Goal: Transaction & Acquisition: Book appointment/travel/reservation

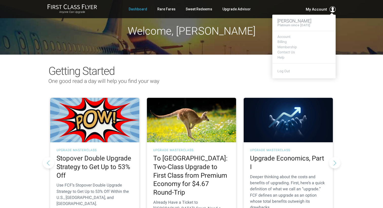
click at [316, 8] on span "My Account" at bounding box center [316, 9] width 21 height 6
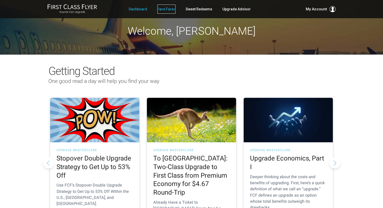
click at [165, 10] on link "Rare Fares" at bounding box center [166, 9] width 18 height 9
click at [162, 9] on link "Rare Fares" at bounding box center [166, 9] width 18 height 9
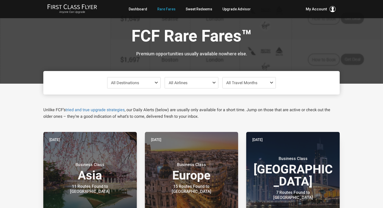
click at [150, 85] on span "All Destinations" at bounding box center [133, 83] width 53 height 11
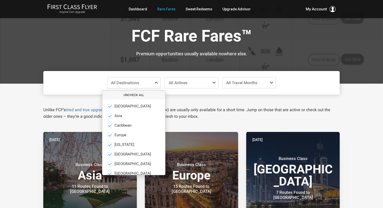
click at [137, 96] on button "Uncheck All" at bounding box center [133, 95] width 63 height 8
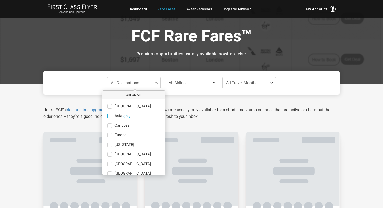
click at [107, 117] on label "Asia only" at bounding box center [133, 116] width 63 height 5
click at [0, 0] on input "Asia only" at bounding box center [0, 0] width 0 height 0
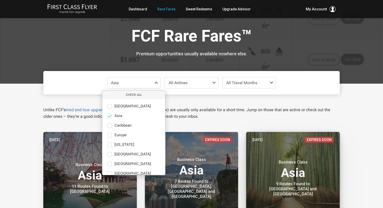
click at [336, 161] on header "Jul 30 Expires Soon Business Class Asia 9 Routes Found to Tokyo and Osaka" at bounding box center [292, 173] width 93 height 83
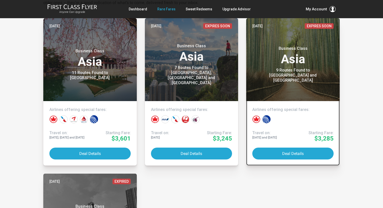
scroll to position [115, 0]
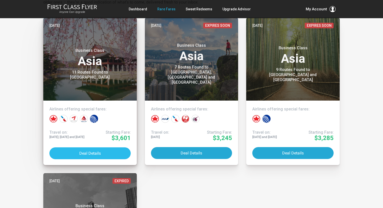
click at [102, 151] on button "Deal Details" at bounding box center [89, 154] width 81 height 12
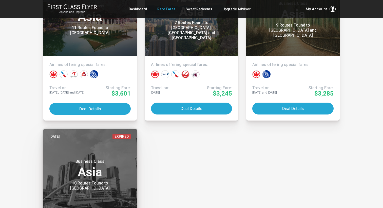
scroll to position [0, 0]
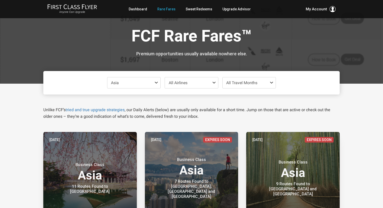
click at [153, 83] on span "Asia" at bounding box center [133, 83] width 53 height 11
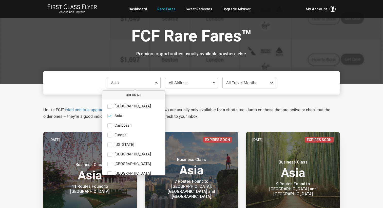
click at [135, 96] on button "Check All" at bounding box center [133, 95] width 63 height 8
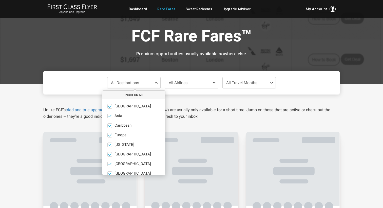
click at [135, 96] on button "Uncheck All" at bounding box center [133, 95] width 63 height 8
click at [110, 134] on span at bounding box center [109, 135] width 5 height 5
click at [0, 0] on input "Europe only" at bounding box center [0, 0] width 0 height 0
click at [219, 112] on p "Unlike FCF’s tried and true upgrade strategies , our Daily Alerts (below) are u…" at bounding box center [191, 113] width 296 height 13
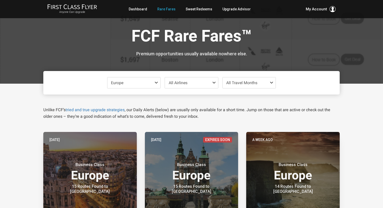
click at [261, 71] on div "Europe Check All Africa only Asia only Caribbean only Europe only Hawaii only I…" at bounding box center [191, 83] width 296 height 24
click at [261, 78] on span "All Travel Months" at bounding box center [249, 83] width 53 height 11
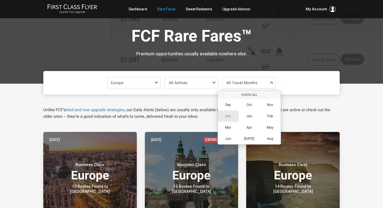
click at [229, 118] on span "Dec" at bounding box center [228, 116] width 6 height 4
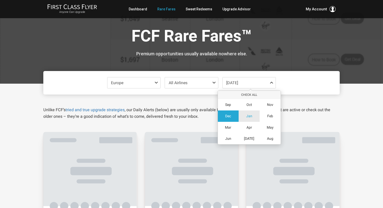
click at [247, 117] on span "Jan" at bounding box center [249, 116] width 6 height 4
click at [310, 115] on p "Unlike FCF’s tried and true upgrade strategies , our Daily Alerts (below) are u…" at bounding box center [191, 113] width 296 height 13
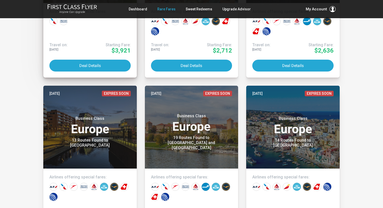
scroll to position [287, 0]
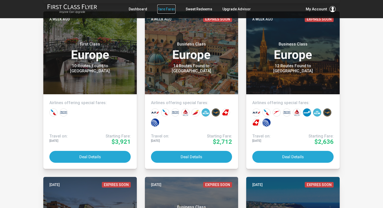
click at [168, 7] on link "Rare Fares" at bounding box center [166, 9] width 18 height 9
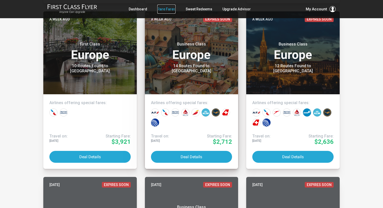
scroll to position [0, 0]
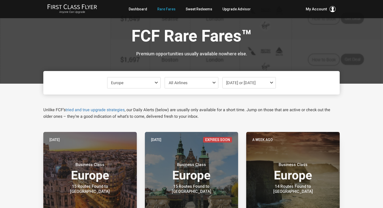
click at [153, 84] on span "Europe" at bounding box center [133, 83] width 53 height 11
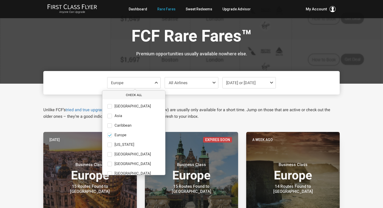
click at [132, 97] on button "Check All" at bounding box center [133, 95] width 63 height 8
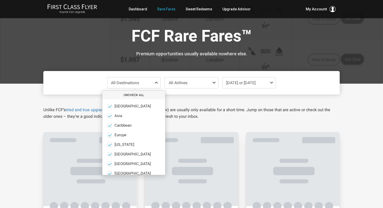
click at [132, 97] on button "Uncheck All" at bounding box center [133, 95] width 63 height 8
click at [110, 108] on span at bounding box center [109, 106] width 5 height 5
click at [0, 0] on input "Africa only" at bounding box center [0, 0] width 0 height 0
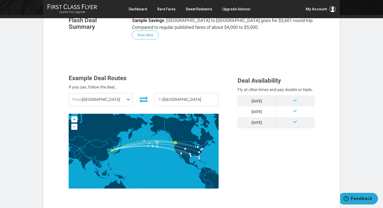
scroll to position [97, 0]
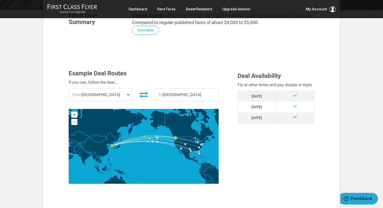
click at [125, 97] on span "From Seattle" at bounding box center [101, 95] width 64 height 13
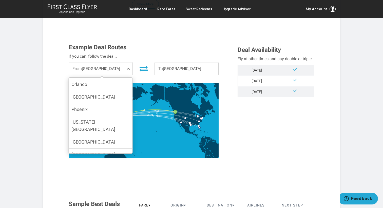
scroll to position [123, 0]
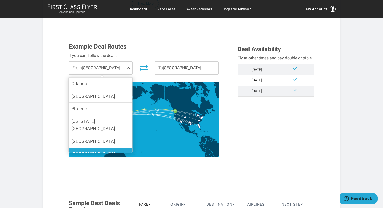
click at [92, 148] on label "[GEOGRAPHIC_DATA]" at bounding box center [101, 154] width 64 height 12
click at [0, 0] on input "[GEOGRAPHIC_DATA]" at bounding box center [0, 0] width 0 height 0
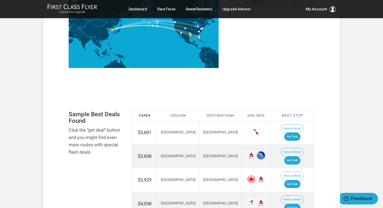
scroll to position [213, 0]
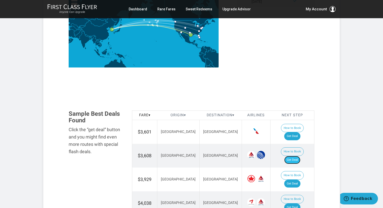
click at [298, 156] on link "Get Deal" at bounding box center [292, 160] width 16 height 8
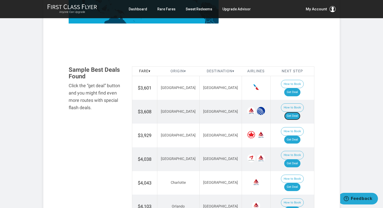
scroll to position [260, 0]
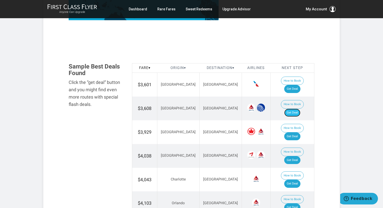
click at [299, 109] on link "Get Deal" at bounding box center [292, 113] width 16 height 8
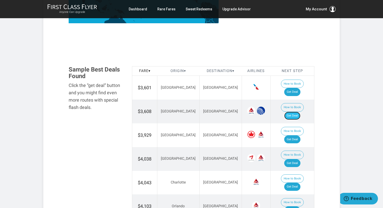
click at [300, 112] on link "Get Deal" at bounding box center [292, 116] width 16 height 8
click at [298, 88] on link "Get Deal" at bounding box center [292, 92] width 16 height 8
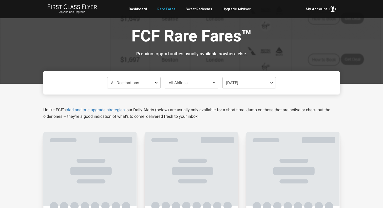
click at [255, 84] on span "[DATE]" at bounding box center [249, 83] width 53 height 11
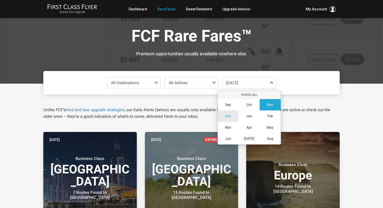
click at [230, 119] on div "Dec" at bounding box center [228, 116] width 21 height 11
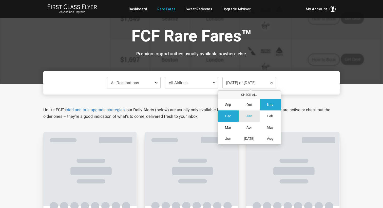
click at [247, 117] on span "Jan" at bounding box center [249, 116] width 6 height 4
click at [269, 105] on span "Nov" at bounding box center [270, 105] width 6 height 4
click at [316, 119] on p "Unlike FCF’s tried and true upgrade strategies , our Daily Alerts (below) are u…" at bounding box center [191, 113] width 296 height 13
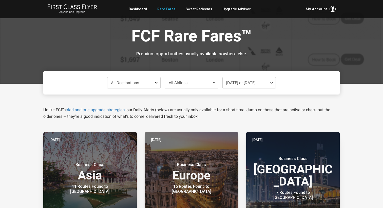
click at [253, 79] on span "[DATE] or [DATE]" at bounding box center [249, 83] width 53 height 11
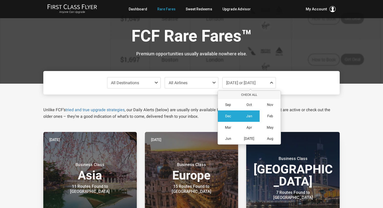
click at [252, 117] on span "Jan" at bounding box center [249, 116] width 6 height 4
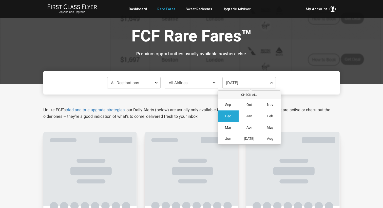
click at [302, 117] on p "Unlike FCF’s tried and true upgrade strategies , our Daily Alerts (below) are u…" at bounding box center [191, 113] width 296 height 13
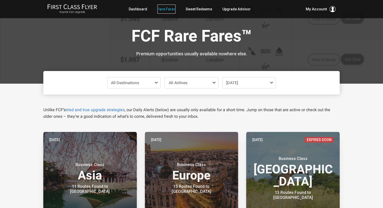
click at [169, 7] on link "Rare Fares" at bounding box center [166, 9] width 18 height 9
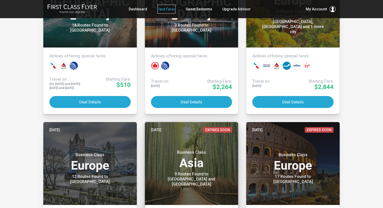
scroll to position [1320, 0]
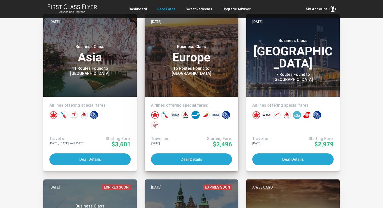
scroll to position [120, 0]
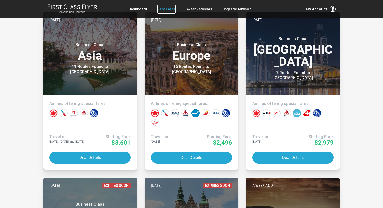
click at [165, 9] on link "Rare Fares" at bounding box center [166, 9] width 18 height 9
click at [169, 7] on link "Rare Fares" at bounding box center [166, 9] width 18 height 9
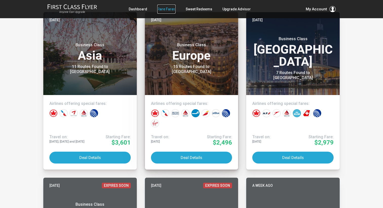
scroll to position [0, 0]
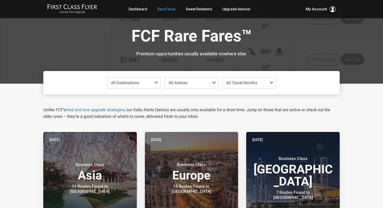
click at [151, 87] on span "All Destinations" at bounding box center [133, 83] width 53 height 11
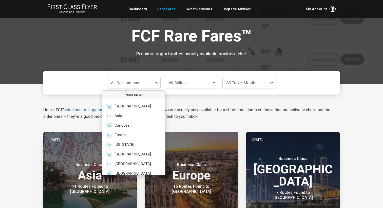
click at [139, 96] on button "Uncheck All" at bounding box center [133, 95] width 63 height 8
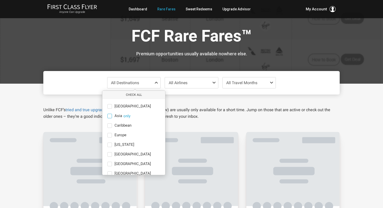
click at [111, 118] on span at bounding box center [109, 116] width 5 height 5
click at [0, 0] on input "Asia only" at bounding box center [0, 0] width 0 height 0
click at [261, 102] on div "Unlike FCF’s tried and true upgrade strategies , our Daily Alerts (below) are u…" at bounding box center [192, 107] width 304 height 25
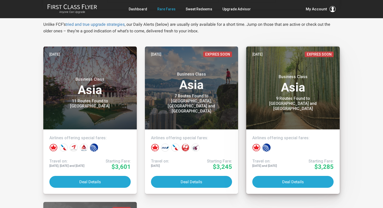
scroll to position [87, 0]
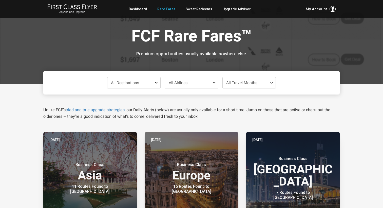
click at [144, 80] on span "All Destinations" at bounding box center [133, 83] width 53 height 11
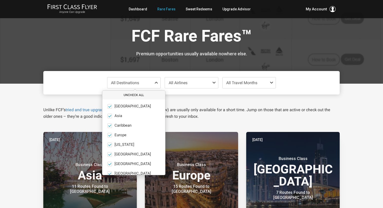
click at [129, 93] on button "Uncheck All" at bounding box center [133, 95] width 63 height 8
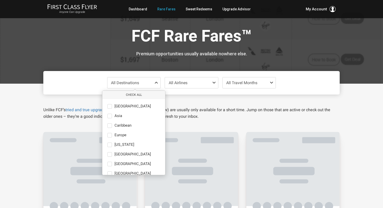
click at [110, 113] on ul "[GEOGRAPHIC_DATA] only [GEOGRAPHIC_DATA] only [GEOGRAPHIC_DATA] only [GEOGRAPHI…" at bounding box center [133, 154] width 63 height 111
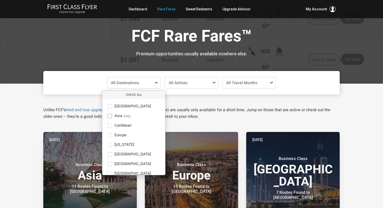
click at [110, 116] on span at bounding box center [109, 116] width 5 height 5
click at [0, 0] on input "Asia only" at bounding box center [0, 0] width 0 height 0
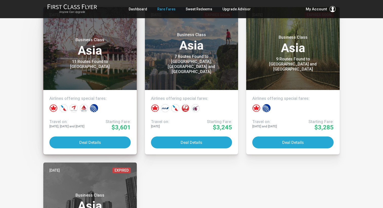
scroll to position [117, 0]
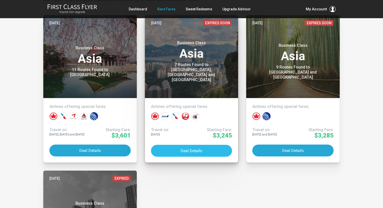
click at [216, 150] on button "Deal Details" at bounding box center [191, 151] width 81 height 12
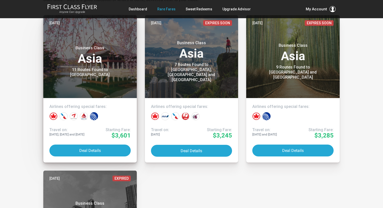
scroll to position [0, 0]
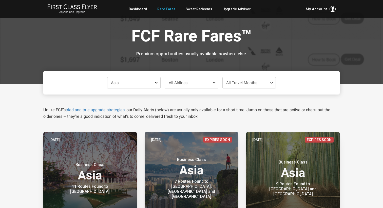
click at [156, 84] on span at bounding box center [157, 83] width 6 height 4
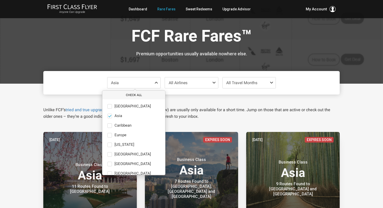
click at [128, 96] on button "Check All" at bounding box center [133, 95] width 63 height 8
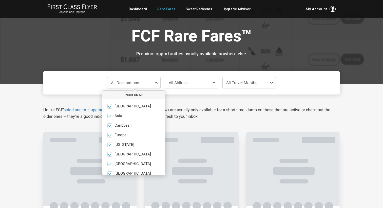
click at [128, 96] on button "Uncheck All" at bounding box center [133, 95] width 63 height 8
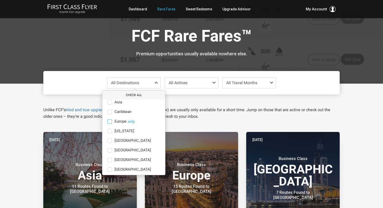
scroll to position [15, 0]
click at [114, 156] on ul "[GEOGRAPHIC_DATA] only [GEOGRAPHIC_DATA] only [GEOGRAPHIC_DATA] only [GEOGRAPHI…" at bounding box center [133, 139] width 63 height 111
click at [112, 158] on label "[GEOGRAPHIC_DATA] only" at bounding box center [133, 159] width 63 height 5
click at [0, 0] on input "[GEOGRAPHIC_DATA] only" at bounding box center [0, 0] width 0 height 0
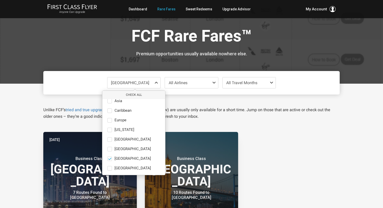
click at [233, 113] on p "Unlike FCF’s tried and true upgrade strategies , our Daily Alerts (below) are u…" at bounding box center [191, 113] width 296 height 13
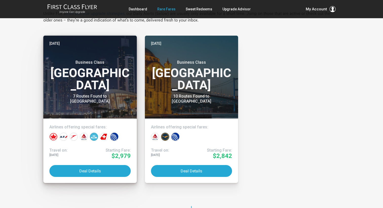
scroll to position [0, 0]
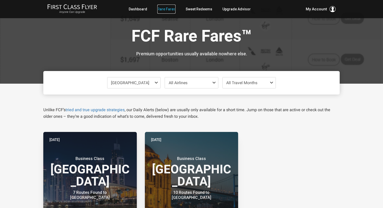
click at [171, 11] on link "Rare Fares" at bounding box center [166, 9] width 18 height 9
click at [245, 84] on span "All Travel Months" at bounding box center [241, 83] width 31 height 5
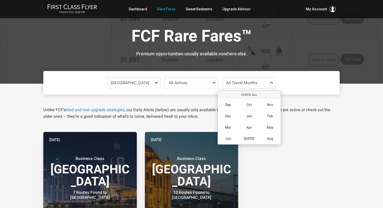
click at [186, 88] on span "All Airlines" at bounding box center [191, 83] width 53 height 11
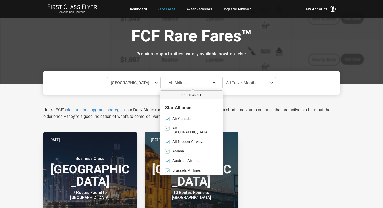
click at [147, 79] on span "[GEOGRAPHIC_DATA]" at bounding box center [133, 83] width 53 height 11
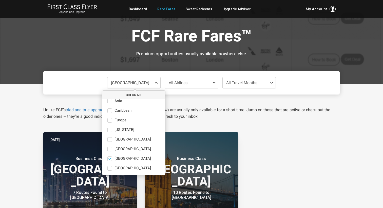
click at [130, 94] on button "Check All" at bounding box center [133, 95] width 63 height 8
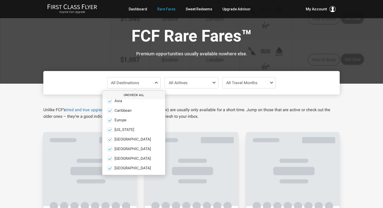
click at [130, 94] on button "Uncheck All" at bounding box center [133, 95] width 63 height 8
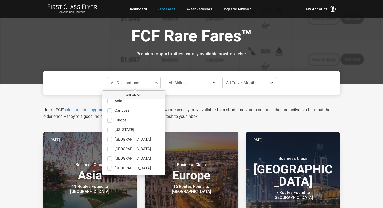
click at [195, 116] on p "Unlike FCF’s tried and true upgrade strategies , our Daily Alerts (below) are u…" at bounding box center [191, 113] width 296 height 13
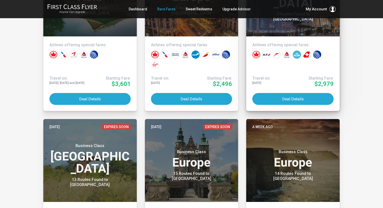
scroll to position [179, 0]
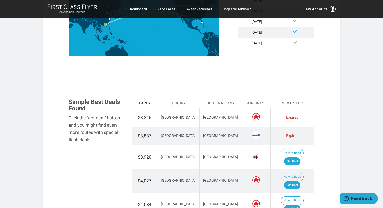
scroll to position [226, 0]
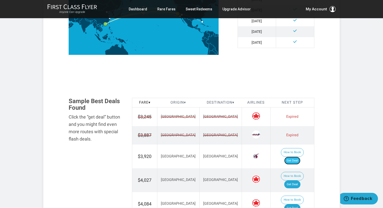
click at [295, 157] on link "Get Deal" at bounding box center [292, 161] width 16 height 8
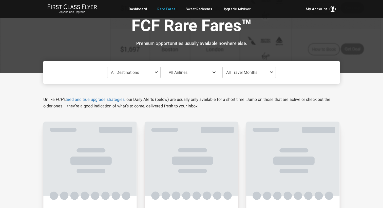
scroll to position [15, 0]
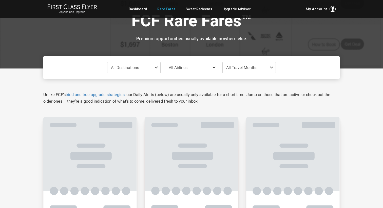
click at [246, 68] on span "All Travel Months" at bounding box center [241, 67] width 31 height 5
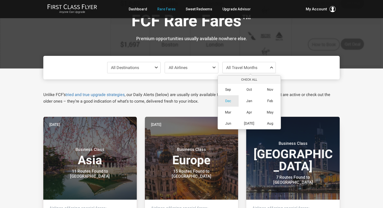
click at [231, 100] on span "Dec" at bounding box center [228, 101] width 6 height 4
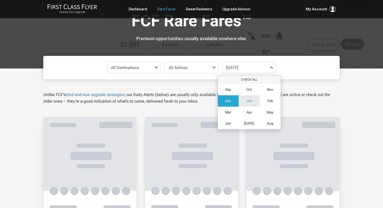
click at [253, 102] on div "Jan" at bounding box center [249, 101] width 21 height 11
click at [300, 98] on p "Unlike FCF’s tried and true upgrade strategies , our Daily Alerts (below) are u…" at bounding box center [191, 98] width 296 height 13
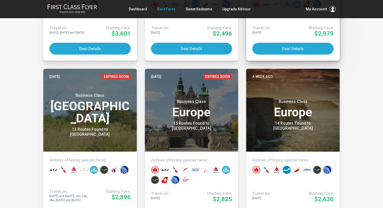
scroll to position [0, 0]
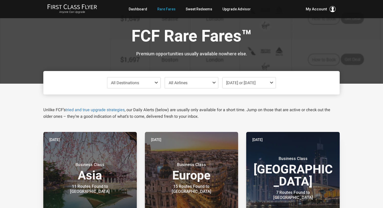
click at [272, 88] on div "[DATE] or [DATE]" at bounding box center [249, 82] width 54 height 11
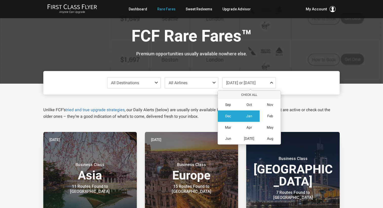
click at [250, 117] on span "Jan" at bounding box center [249, 116] width 6 height 4
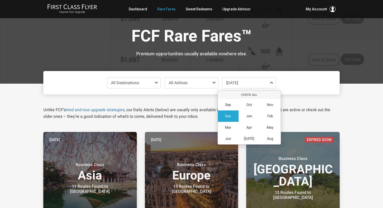
click at [312, 105] on div "Unlike FCF’s tried and true upgrade strategies , our Daily Alerts (below) are u…" at bounding box center [192, 107] width 304 height 25
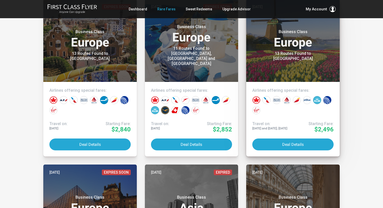
scroll to position [1762, 0]
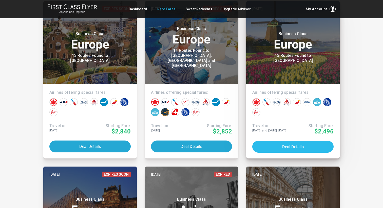
click at [306, 142] on button "Deal Details" at bounding box center [292, 147] width 81 height 12
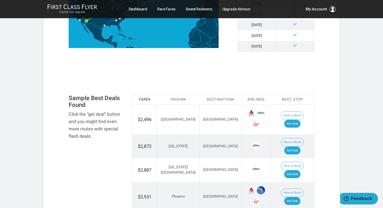
scroll to position [235, 0]
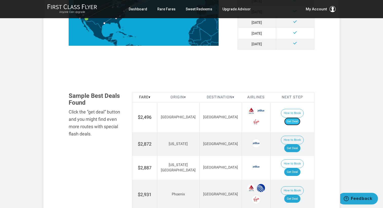
click at [299, 119] on link "Get Deal" at bounding box center [292, 122] width 16 height 8
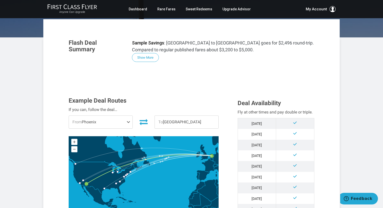
scroll to position [0, 0]
